Goal: Use online tool/utility: Utilize a website feature to perform a specific function

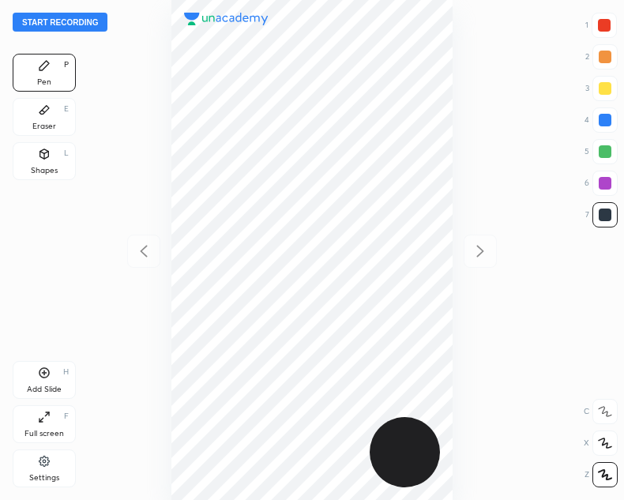
scroll to position [500, 371]
click at [49, 18] on button "Start recording" at bounding box center [60, 22] width 95 height 19
click at [60, 17] on button "End recording" at bounding box center [57, 22] width 88 height 19
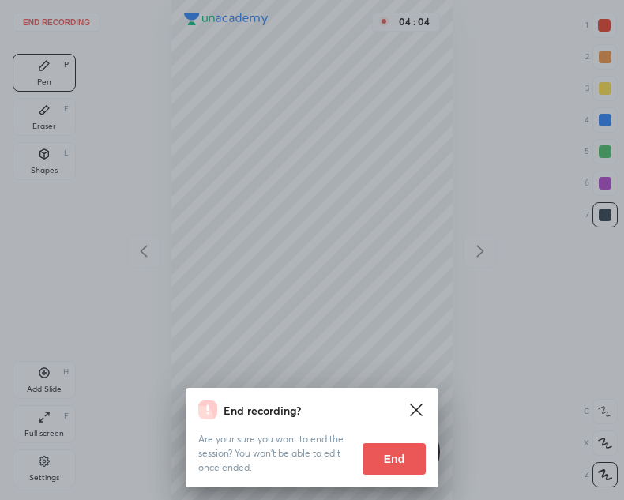
click at [395, 459] on button "End" at bounding box center [393, 459] width 63 height 32
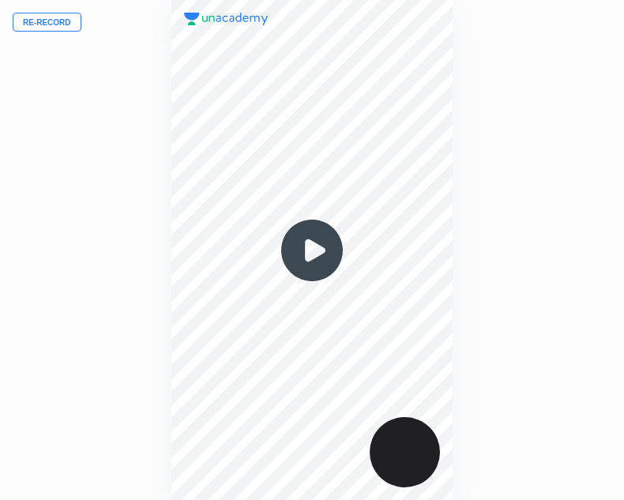
click at [315, 260] on img at bounding box center [312, 250] width 76 height 76
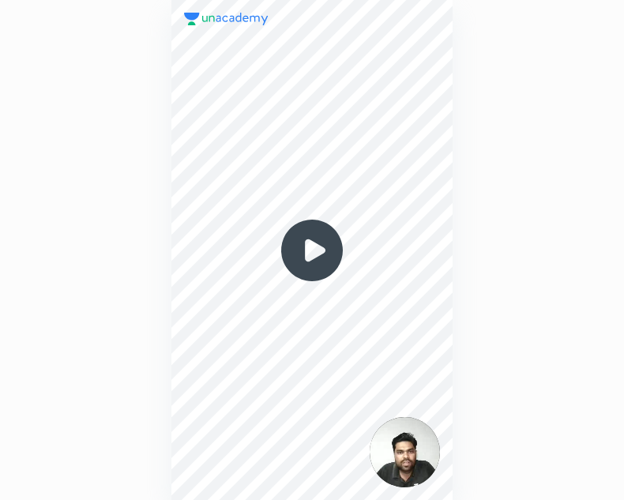
scroll to position [500, 371]
